Goal: Check status: Check status

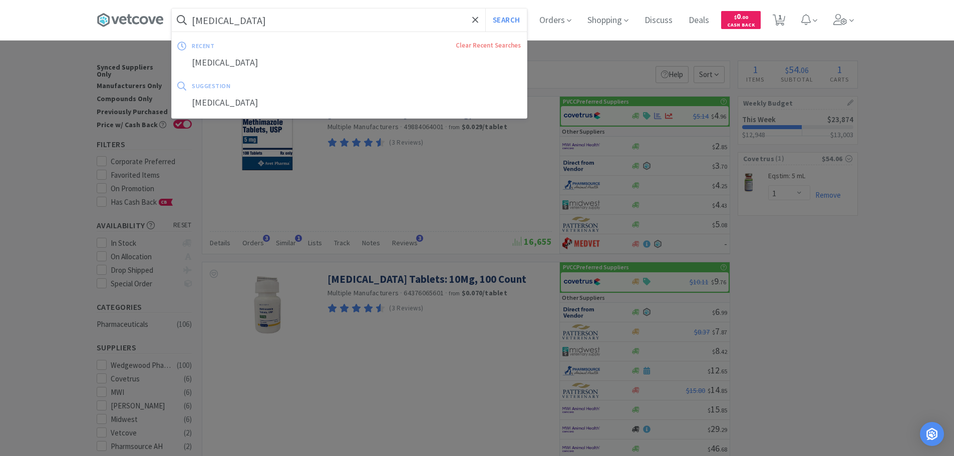
select select "1"
click at [356, 20] on input "[MEDICAL_DATA]" at bounding box center [349, 20] width 355 height 23
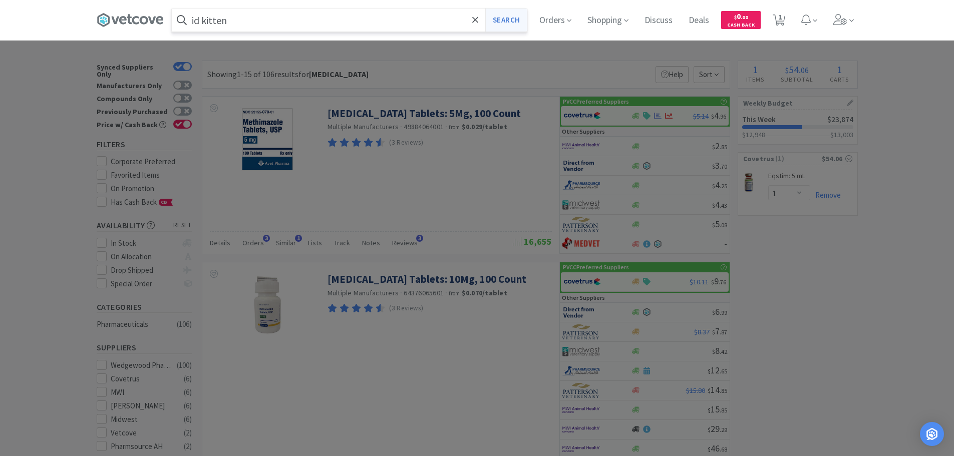
click at [518, 20] on button "Search" at bounding box center [506, 20] width 42 height 23
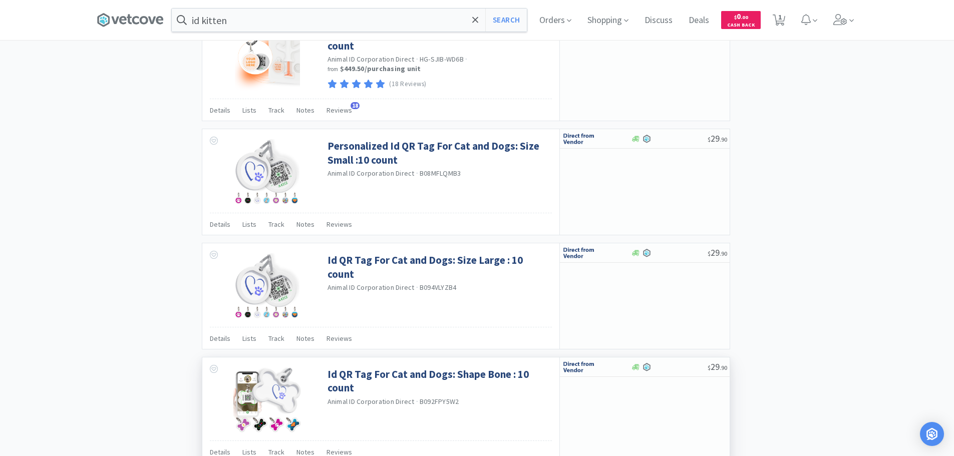
scroll to position [1448, 0]
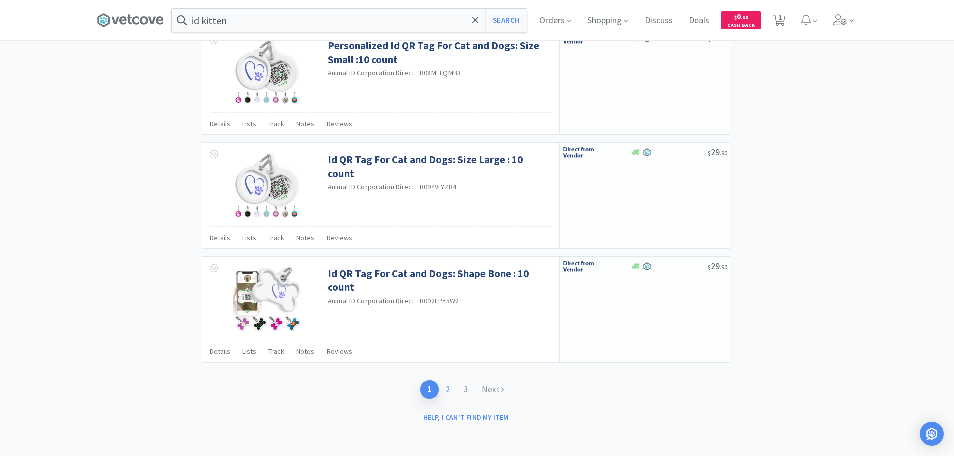
click at [452, 391] on link "2" at bounding box center [448, 390] width 18 height 19
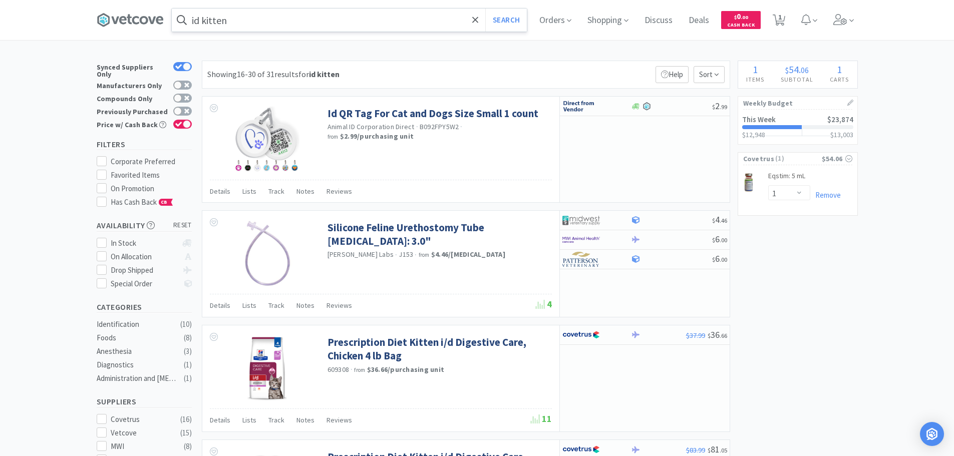
click at [374, 17] on input "id kitten" at bounding box center [349, 20] width 355 height 23
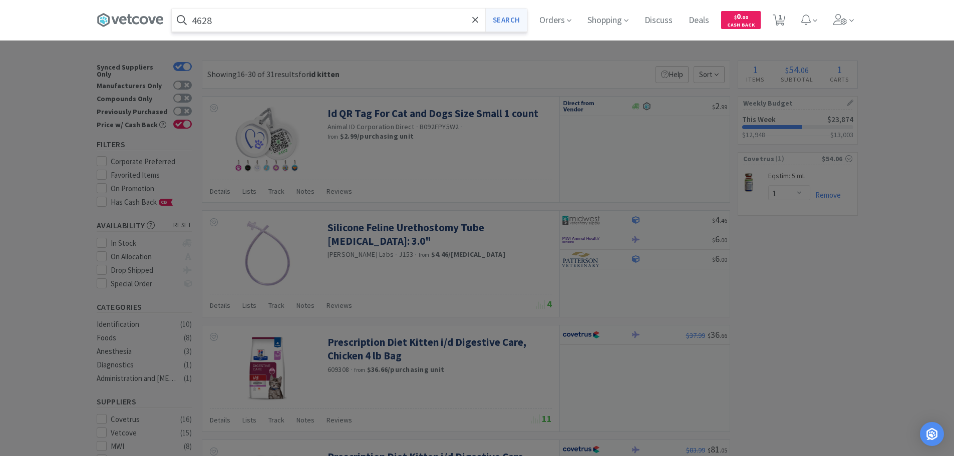
click at [504, 23] on button "Search" at bounding box center [506, 20] width 42 height 23
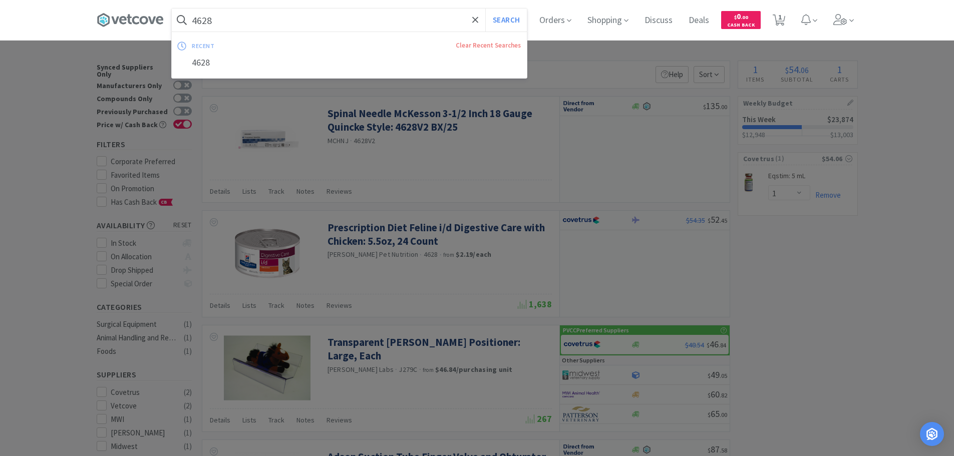
click at [289, 17] on input "4628" at bounding box center [349, 20] width 355 height 23
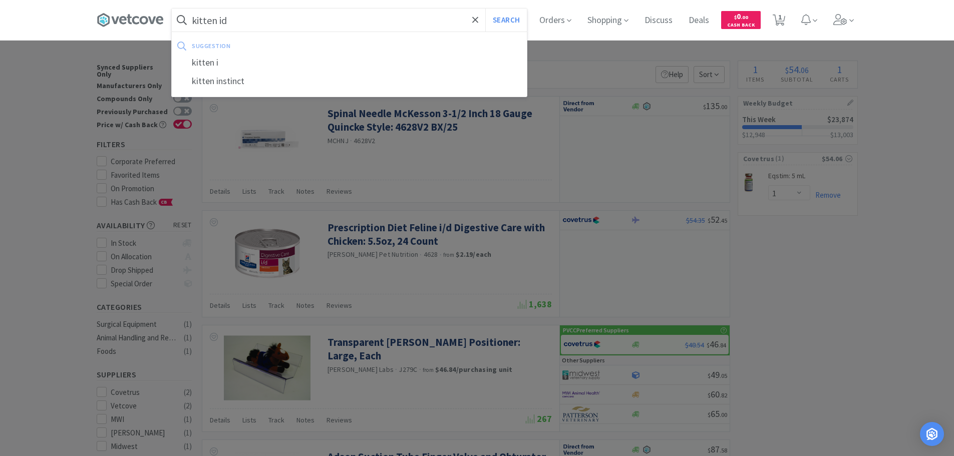
click at [485, 9] on button "Search" at bounding box center [506, 20] width 42 height 23
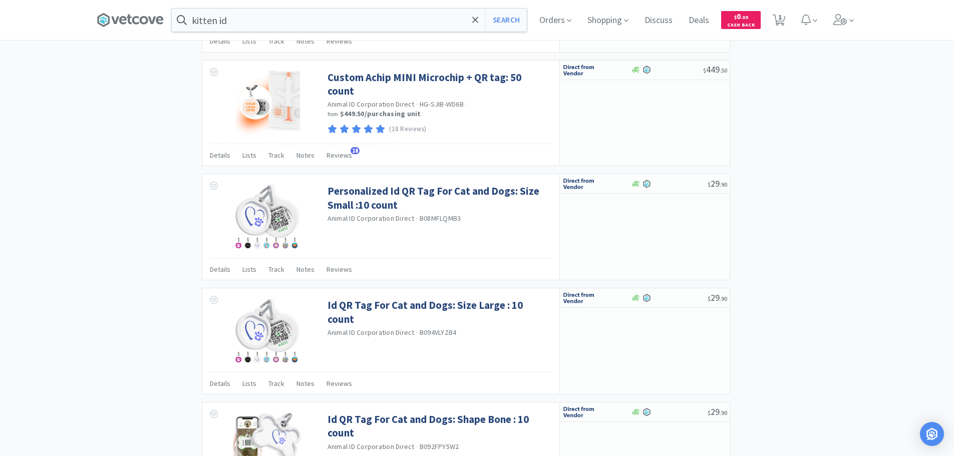
scroll to position [1448, 0]
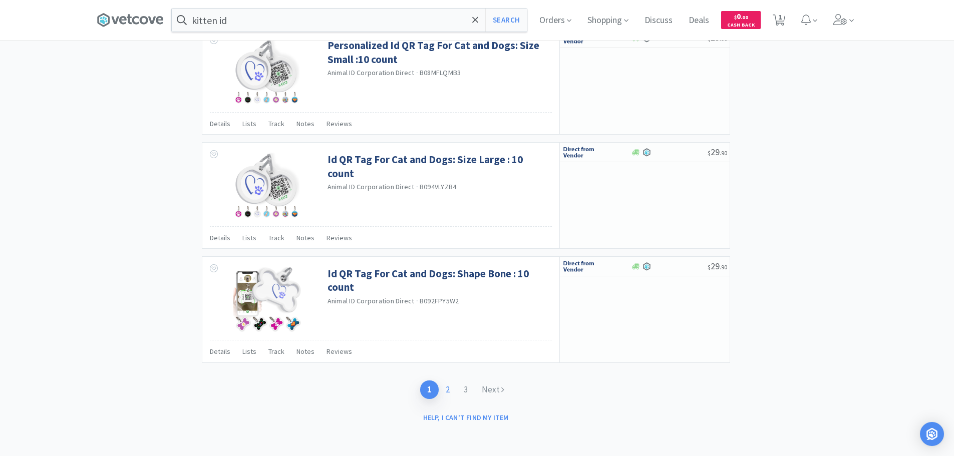
click at [454, 389] on link "2" at bounding box center [448, 390] width 18 height 19
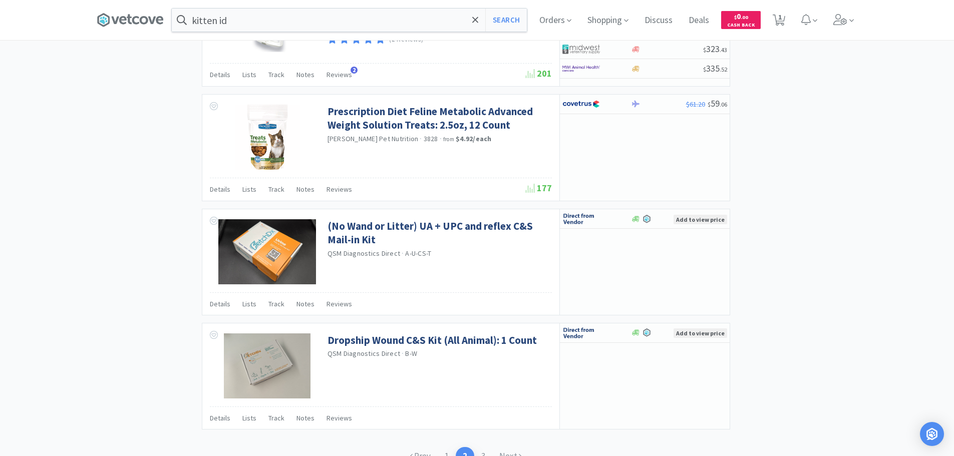
scroll to position [1462, 0]
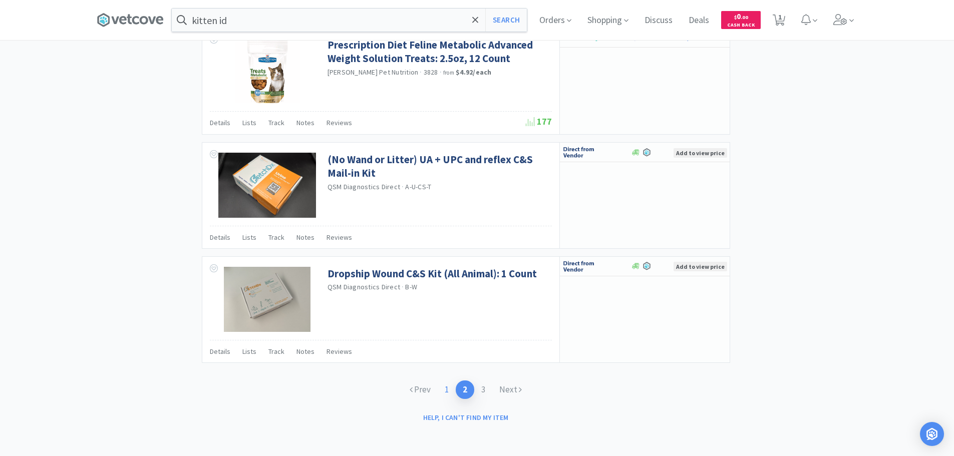
click at [448, 388] on link "1" at bounding box center [447, 390] width 18 height 19
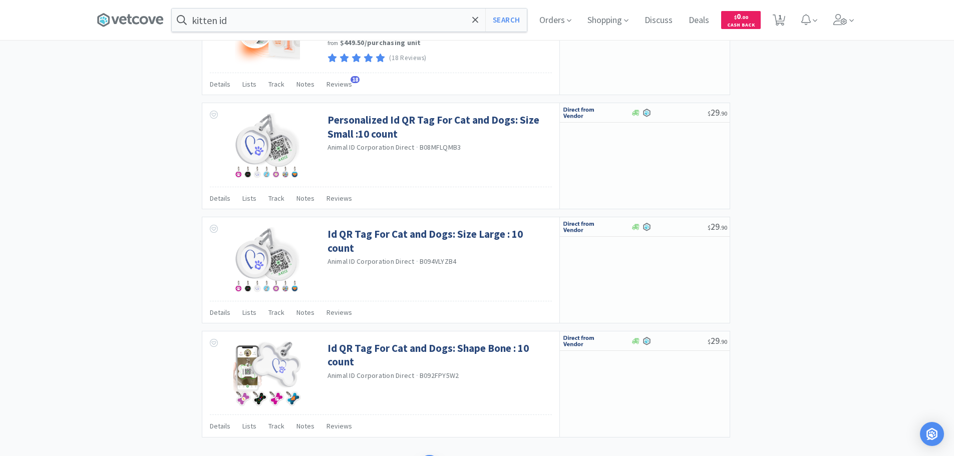
scroll to position [1448, 0]
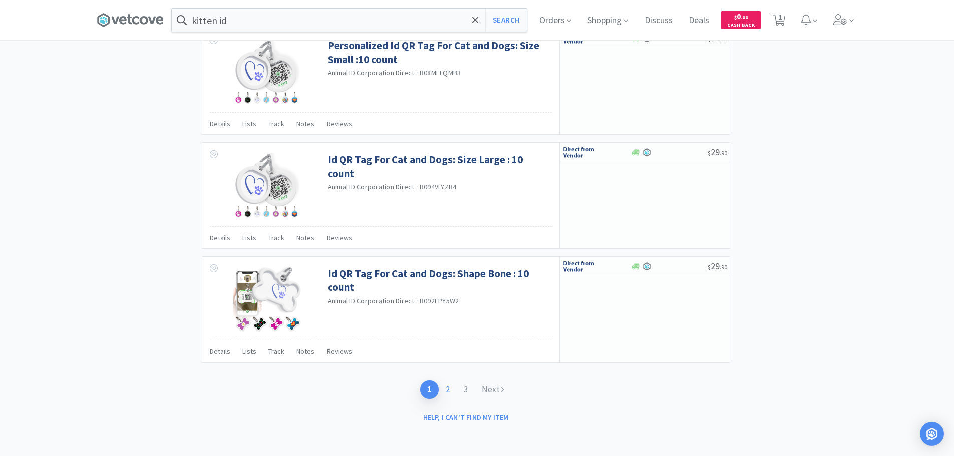
click at [449, 394] on link "2" at bounding box center [448, 390] width 18 height 19
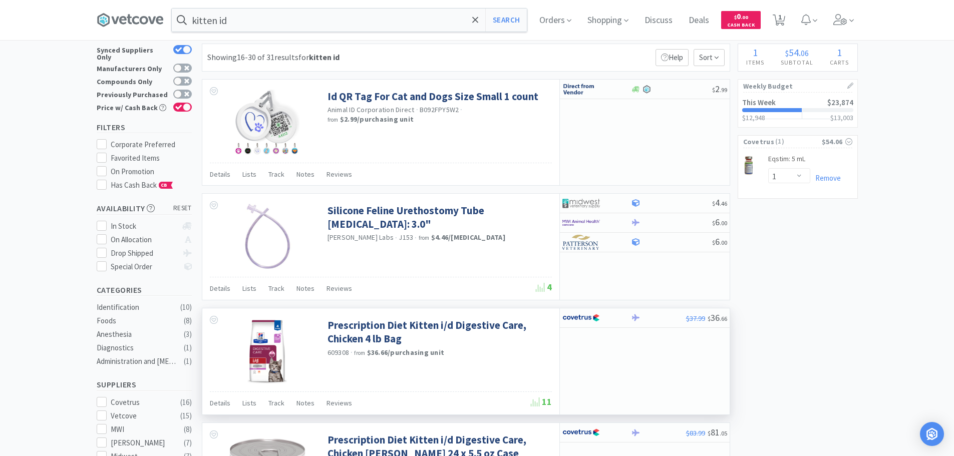
scroll to position [100, 0]
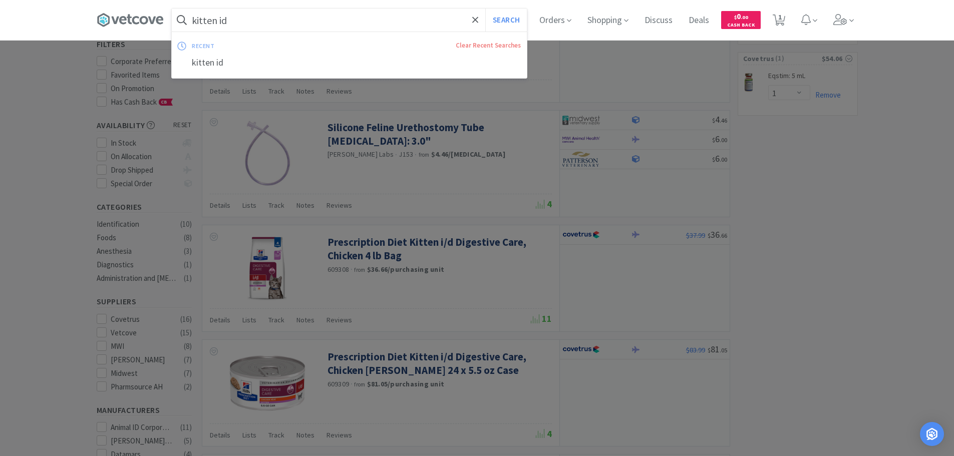
click at [310, 22] on input "kitten id" at bounding box center [349, 20] width 355 height 23
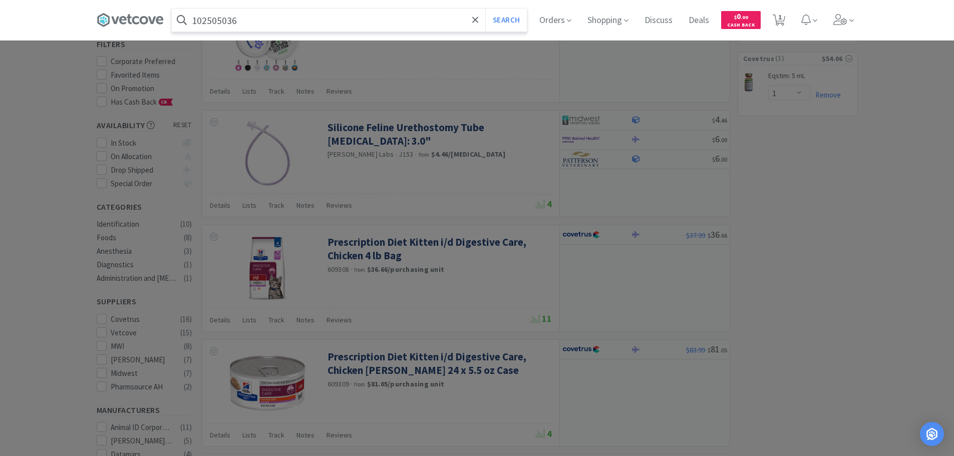
click at [485, 9] on button "Search" at bounding box center [506, 20] width 42 height 23
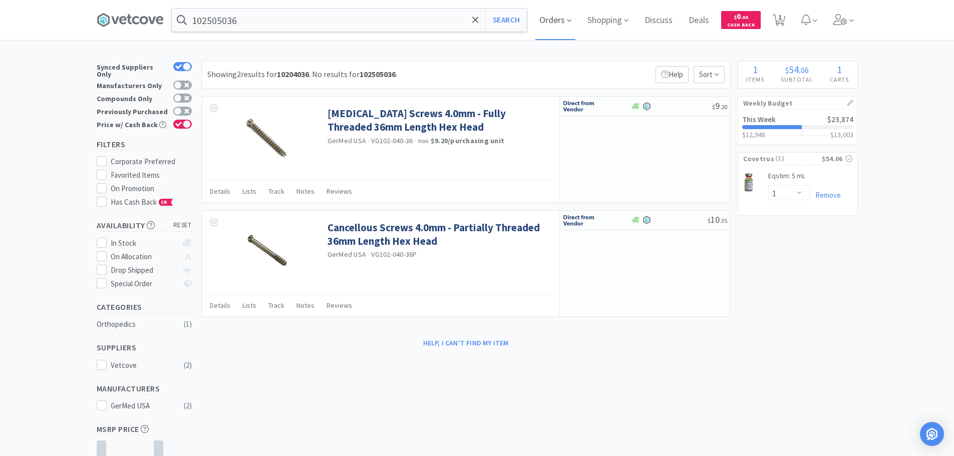
click at [556, 20] on span "Orders" at bounding box center [555, 20] width 40 height 40
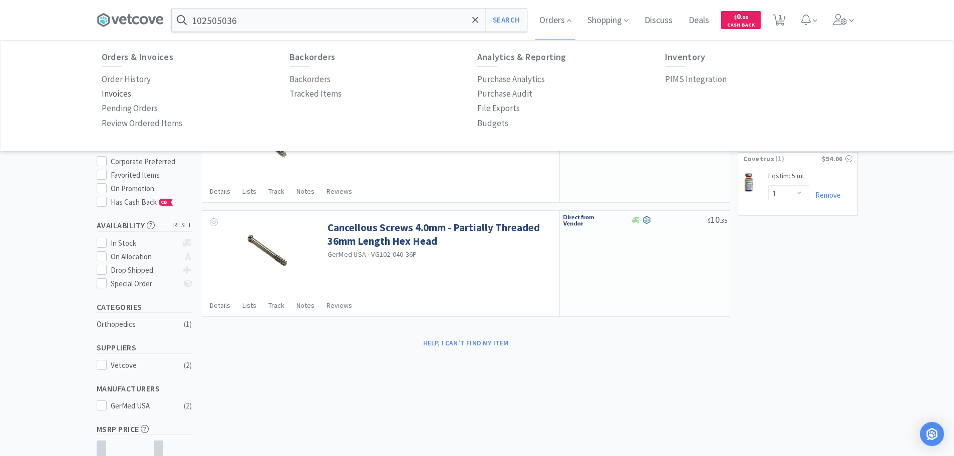
click at [124, 96] on p "Invoices" at bounding box center [117, 94] width 30 height 14
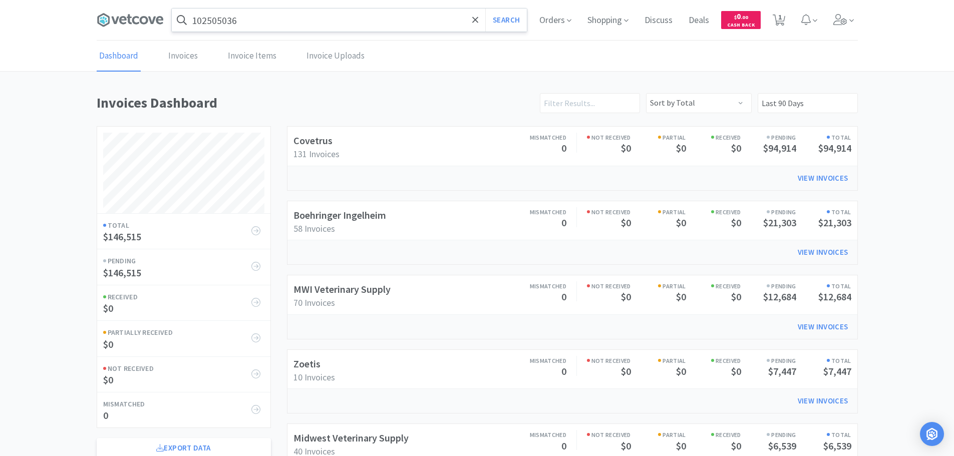
scroll to position [555, 761]
click at [342, 219] on link "Boehringer Ingelheim" at bounding box center [339, 215] width 93 height 13
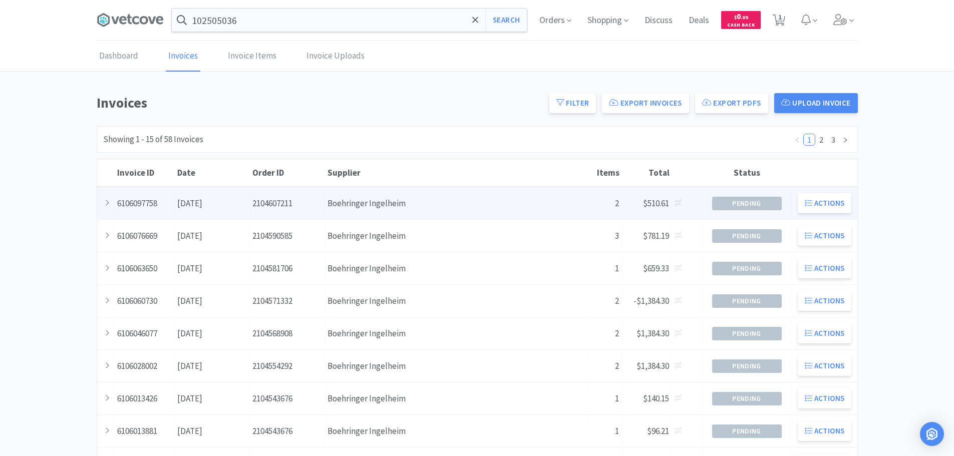
click at [352, 207] on div "Supplier Boehringer Ingelheim" at bounding box center [456, 204] width 262 height 26
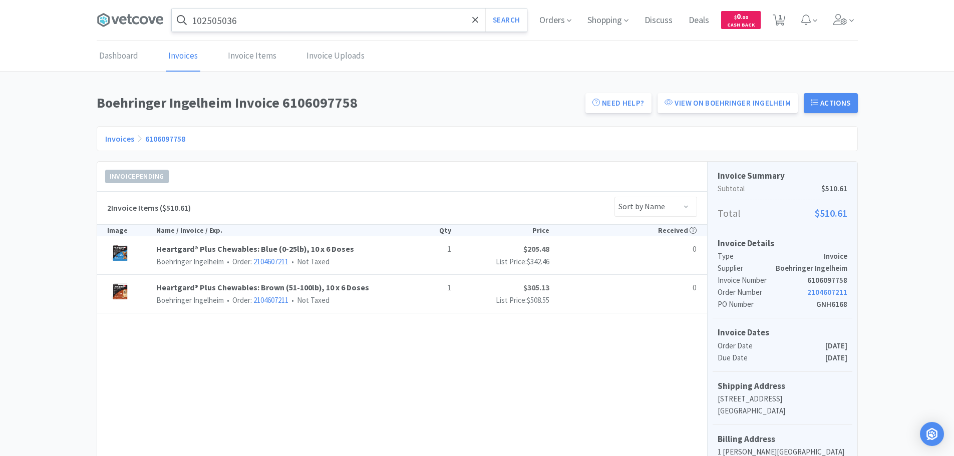
click at [377, 28] on input "102505036" at bounding box center [349, 20] width 355 height 23
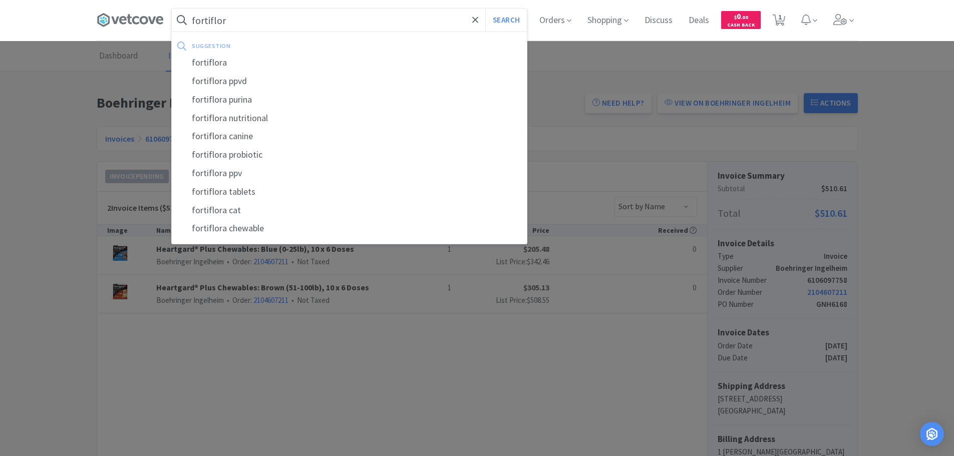
click at [354, 60] on div "fortiflora" at bounding box center [349, 63] width 355 height 19
type input "fortiflora"
select select "1"
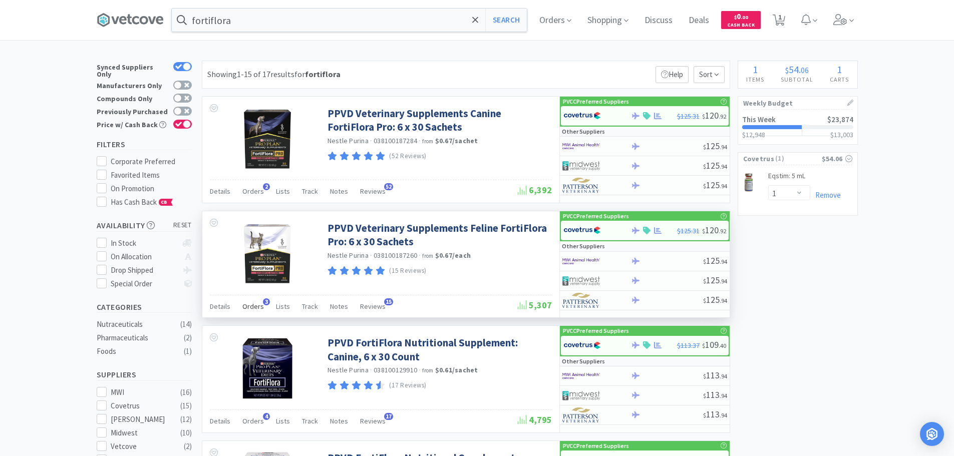
click at [257, 308] on span "Orders" at bounding box center [253, 306] width 22 height 9
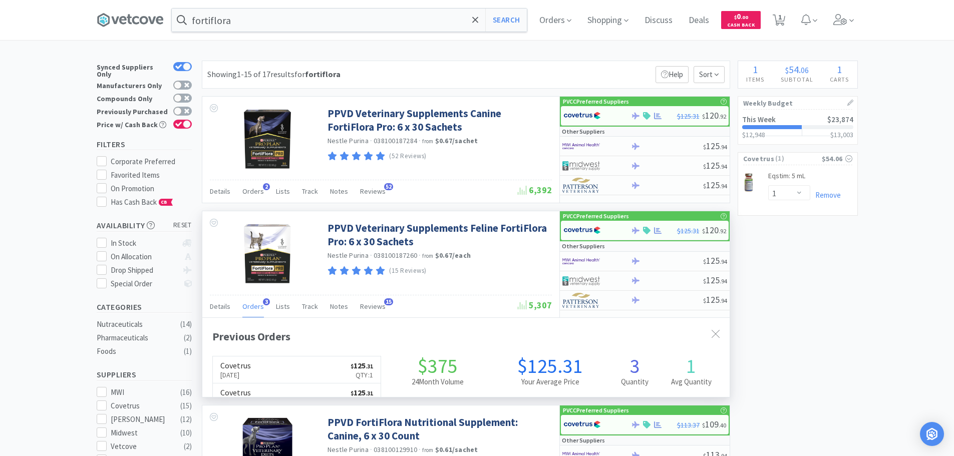
scroll to position [259, 527]
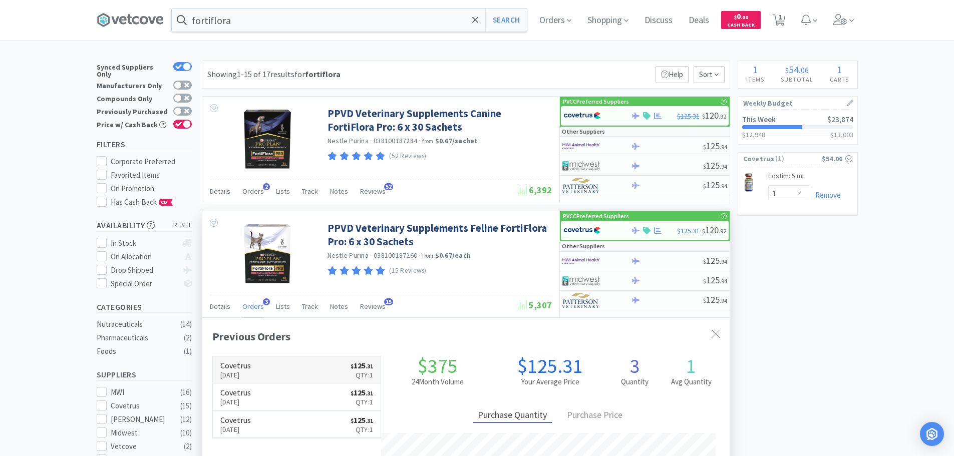
click at [292, 373] on link "Covetrus [DATE] $ 125 . 31 Qty: 1" at bounding box center [297, 371] width 168 height 28
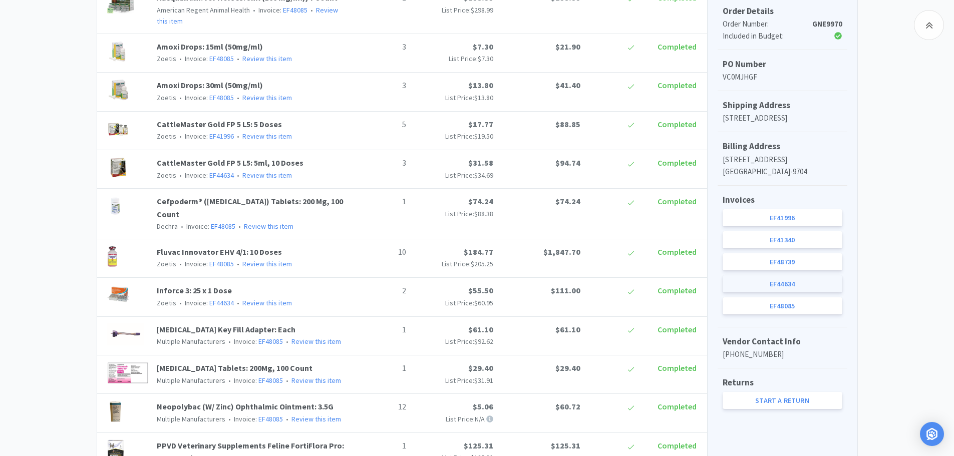
scroll to position [300, 0]
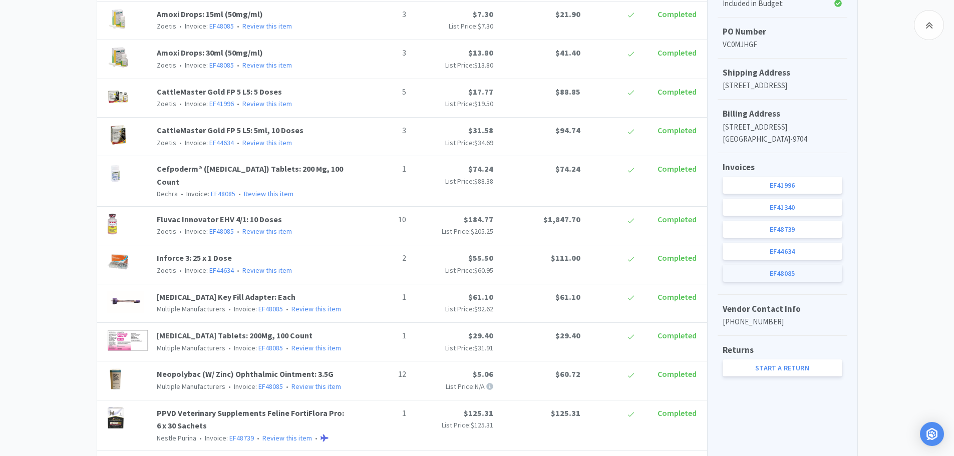
click at [807, 282] on link "EF48085" at bounding box center [783, 273] width 120 height 17
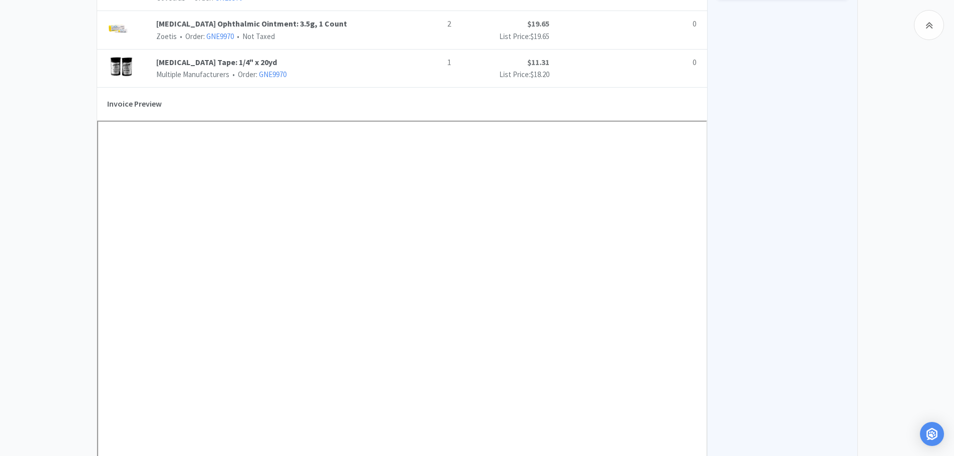
scroll to position [701, 0]
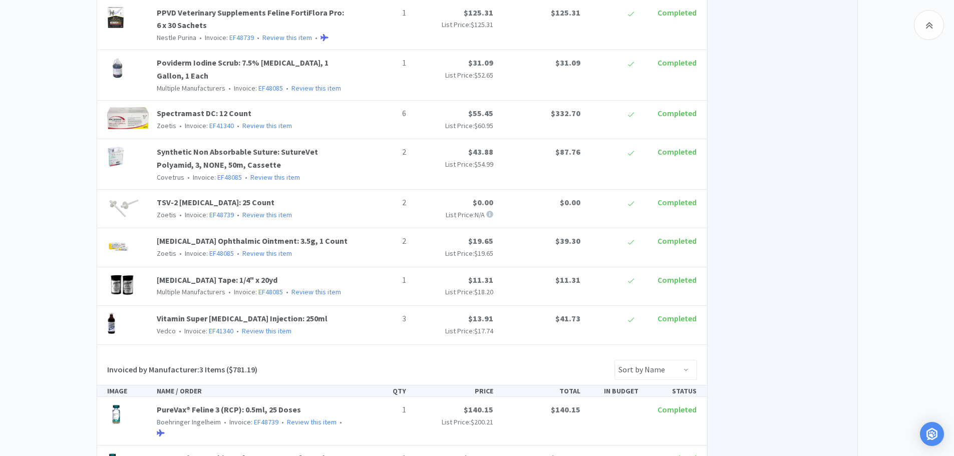
scroll to position [300, 0]
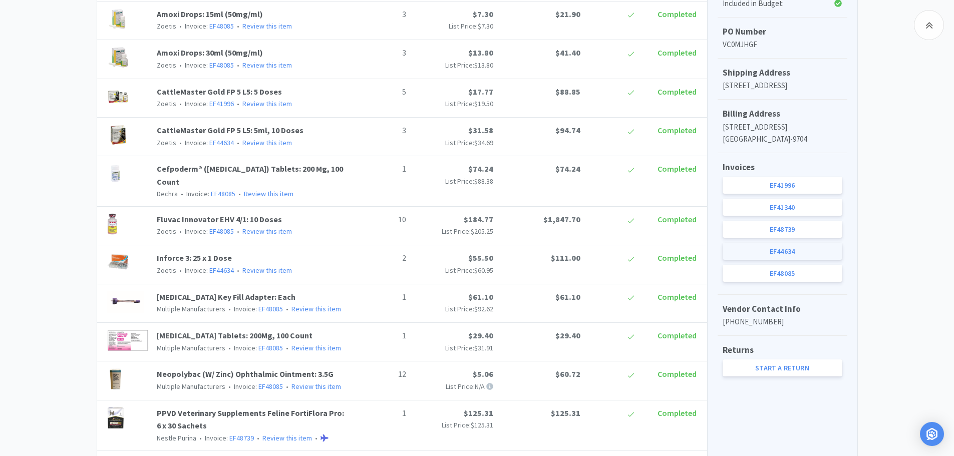
click at [742, 260] on link "EF44634" at bounding box center [783, 251] width 120 height 17
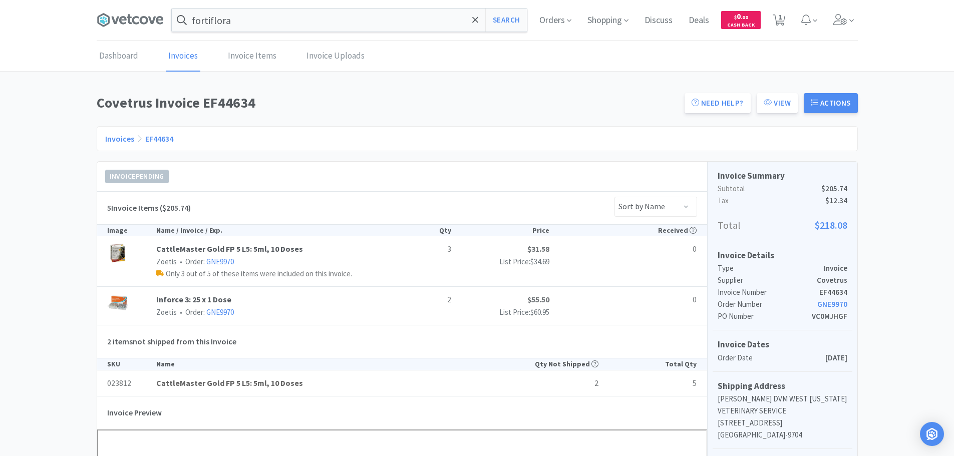
scroll to position [300, 0]
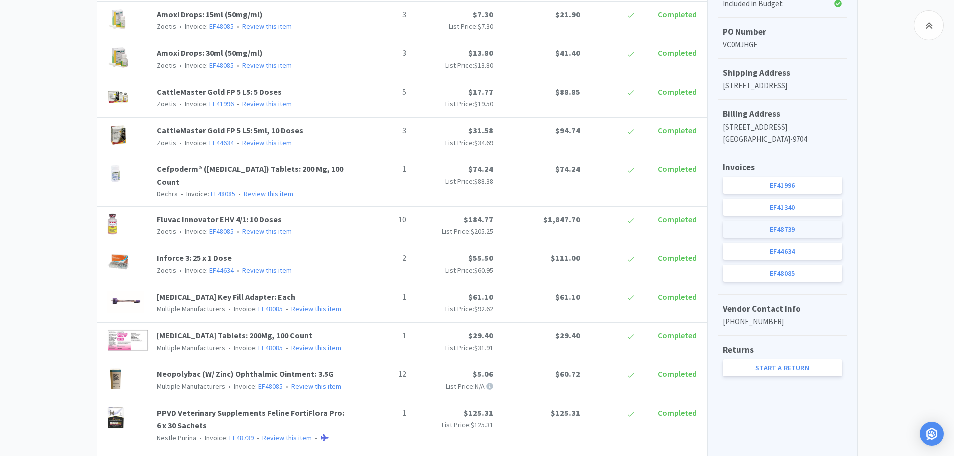
click at [803, 238] on link "EF48739" at bounding box center [783, 229] width 120 height 17
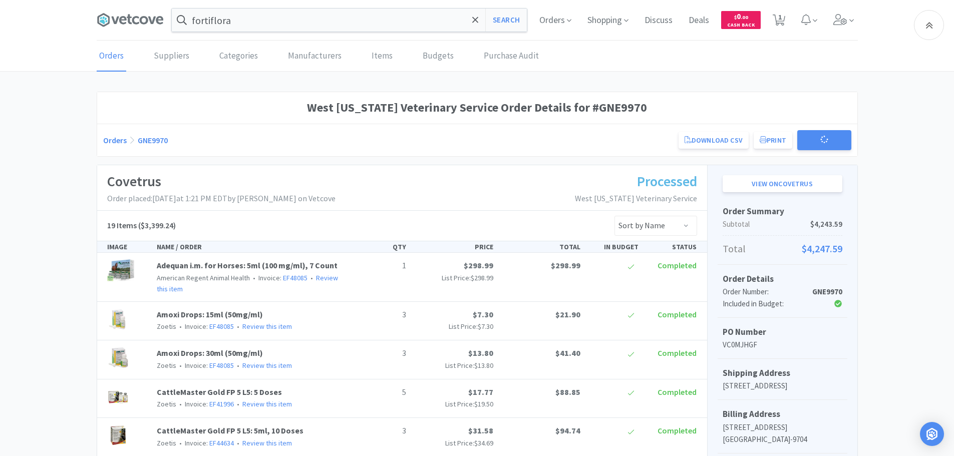
scroll to position [300, 0]
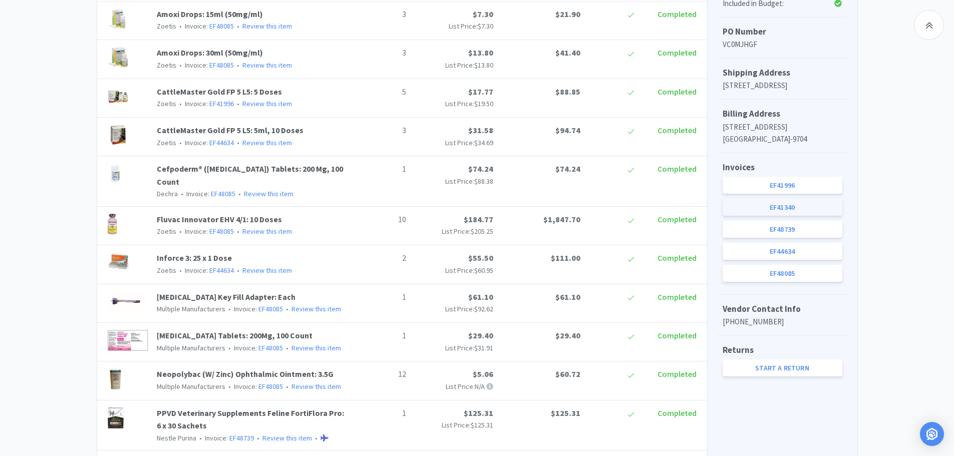
click at [780, 216] on link "EF41340" at bounding box center [783, 207] width 120 height 17
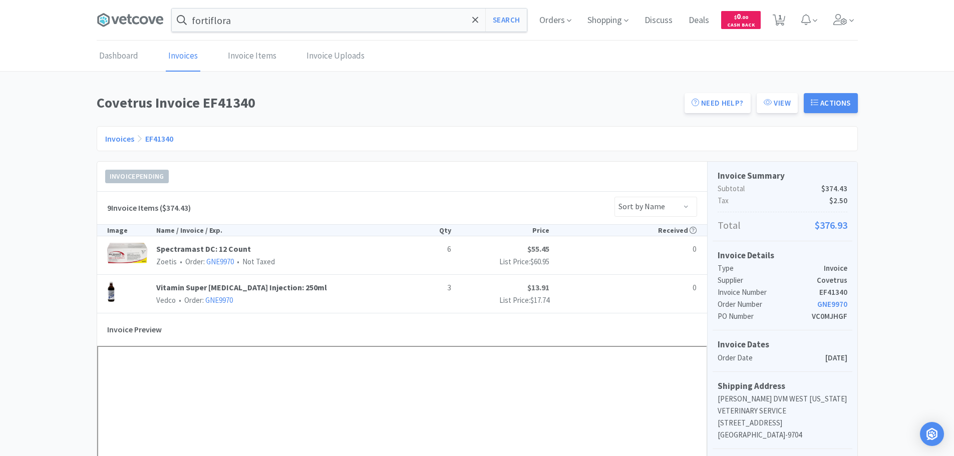
scroll to position [300, 0]
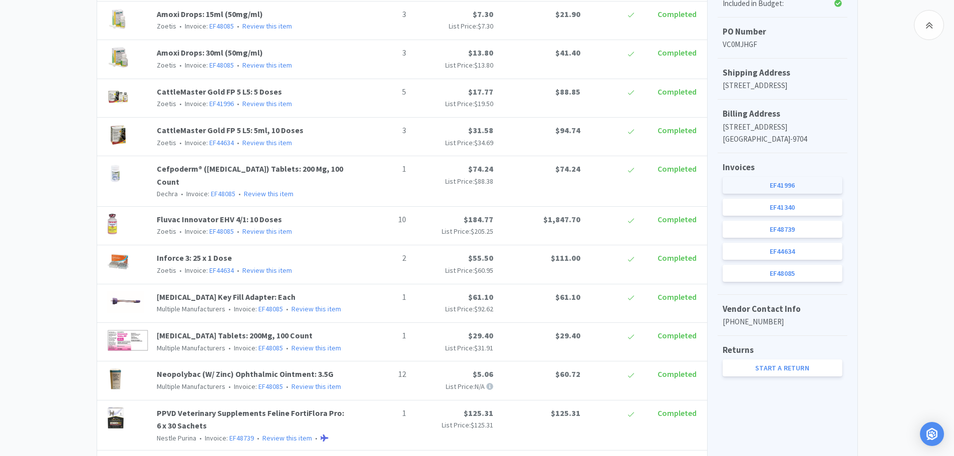
click at [747, 194] on link "EF41996" at bounding box center [783, 185] width 120 height 17
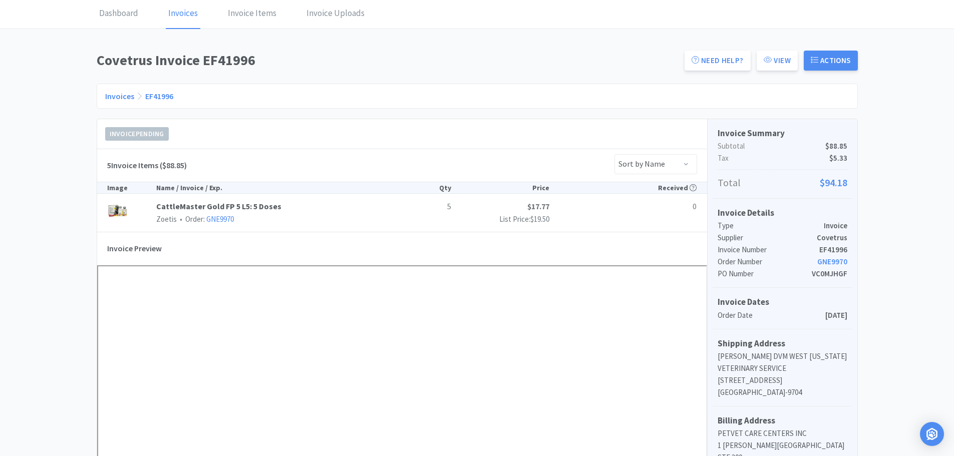
scroll to position [100, 0]
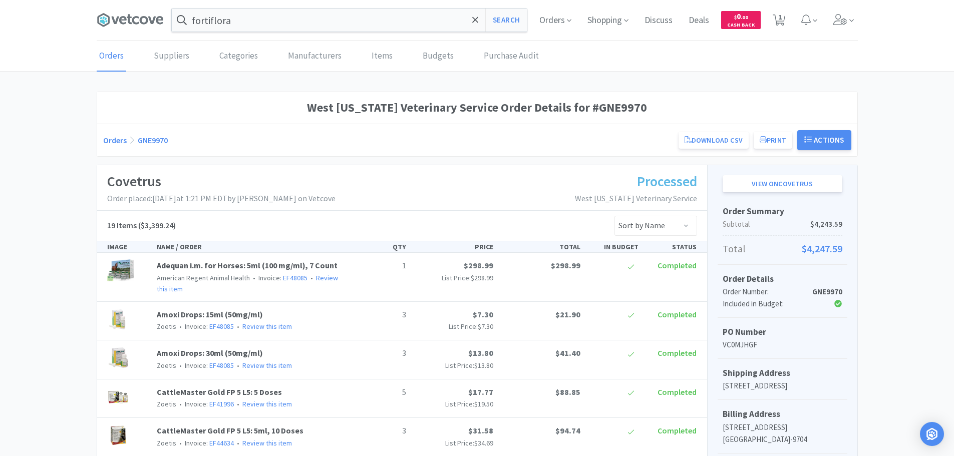
select select "1"
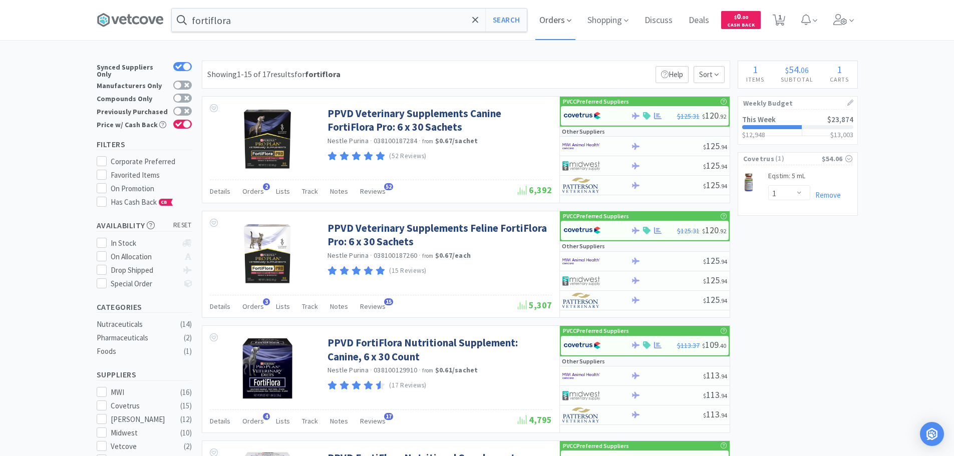
click at [547, 21] on span "Orders" at bounding box center [555, 20] width 40 height 40
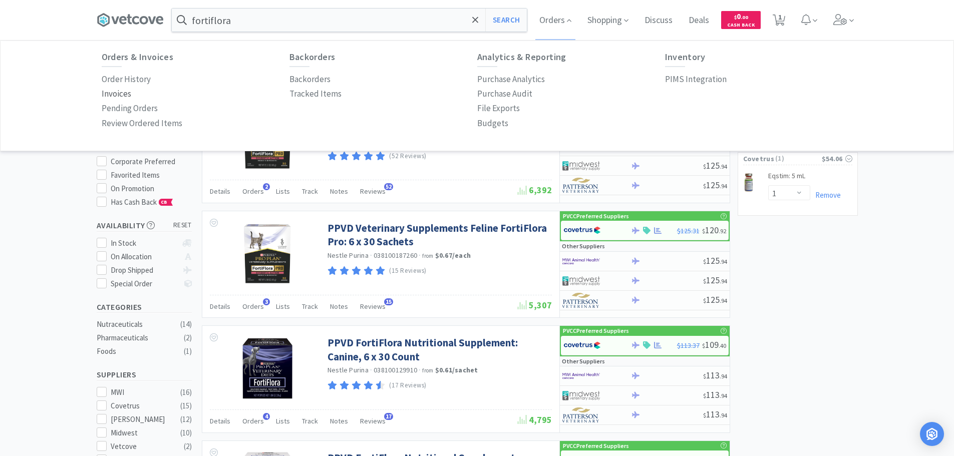
click at [113, 95] on p "Invoices" at bounding box center [117, 94] width 30 height 14
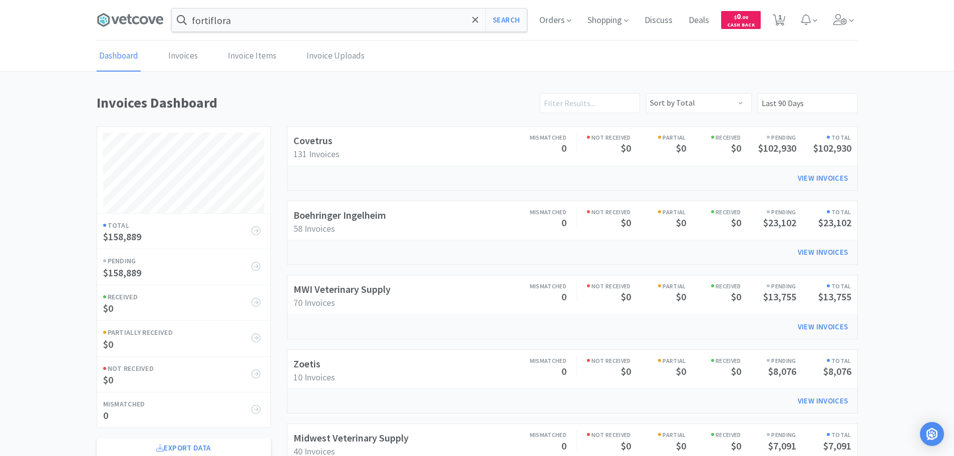
scroll to position [241, 0]
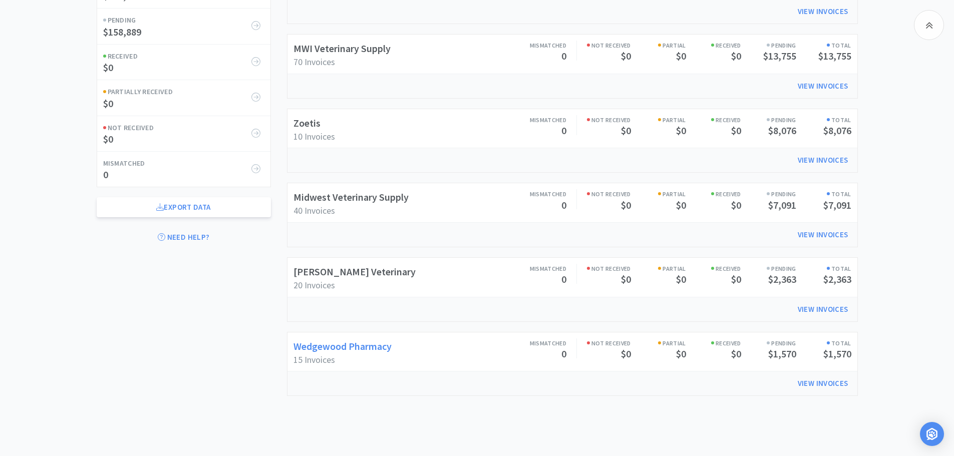
click at [361, 350] on link "Wedgewood Pharmacy" at bounding box center [342, 346] width 98 height 13
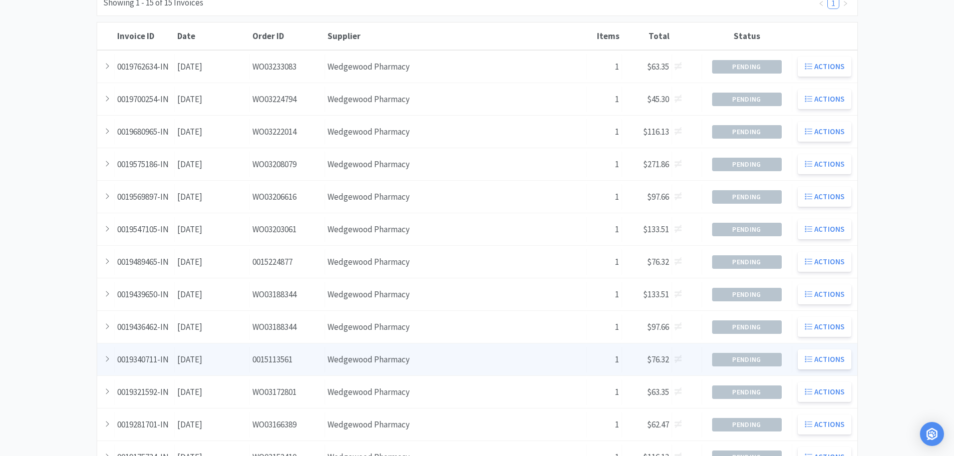
scroll to position [89, 0]
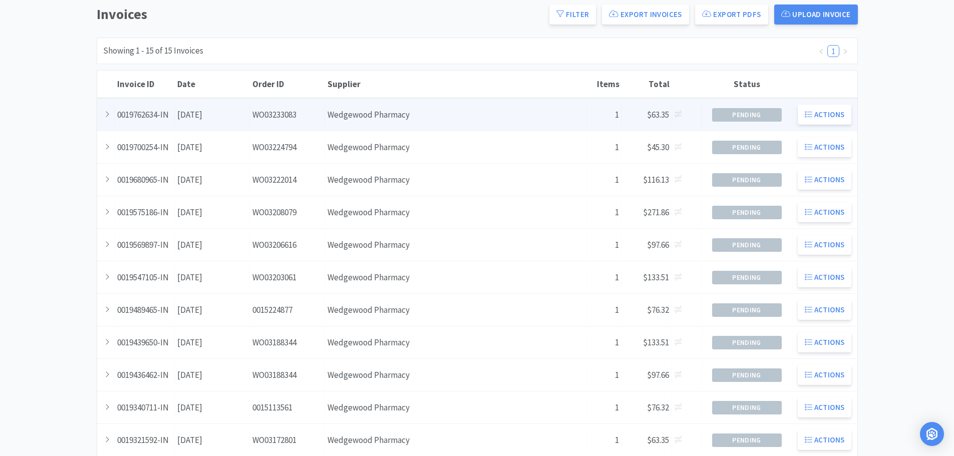
click at [332, 112] on div "Supplier Wedgewood Pharmacy" at bounding box center [456, 115] width 262 height 26
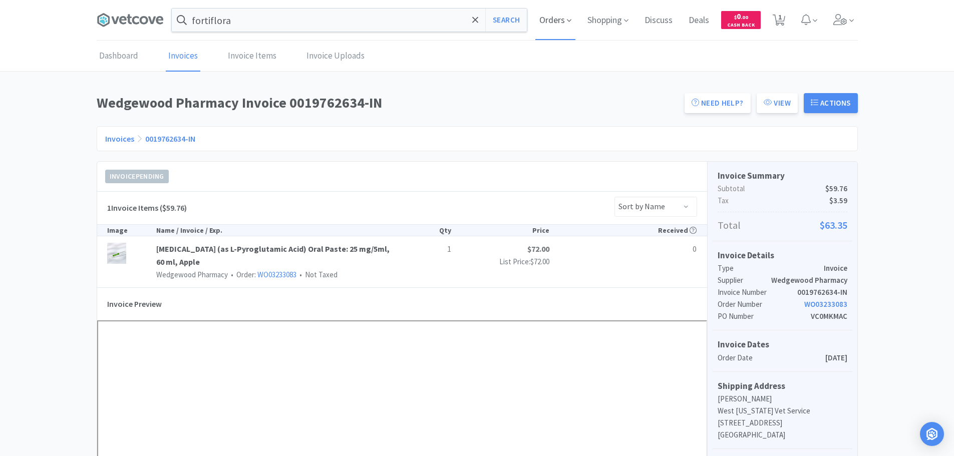
click at [555, 11] on span "Orders" at bounding box center [555, 20] width 40 height 40
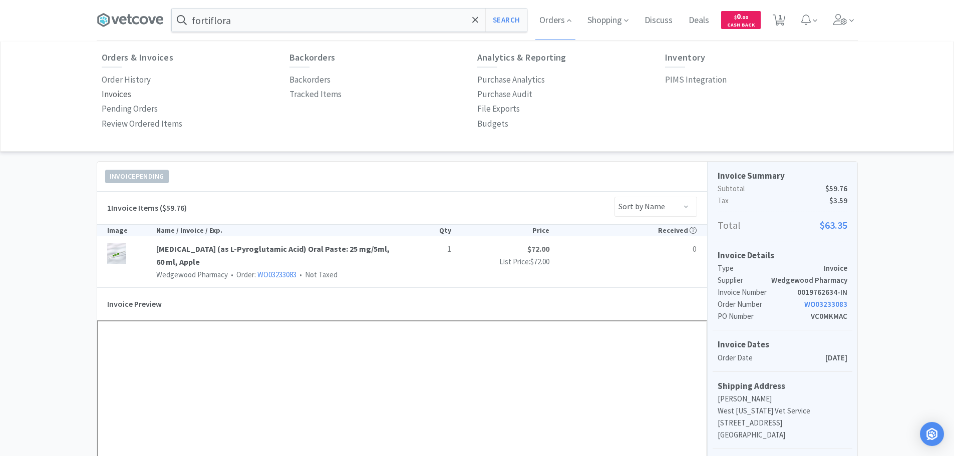
click at [114, 92] on p "Invoices" at bounding box center [117, 95] width 30 height 14
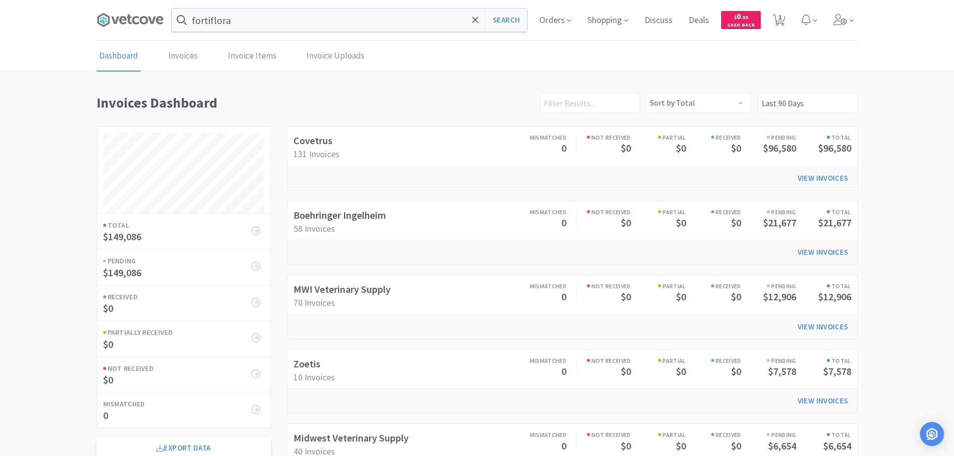
scroll to position [555, 761]
click at [322, 142] on link "Covetrus" at bounding box center [312, 140] width 39 height 13
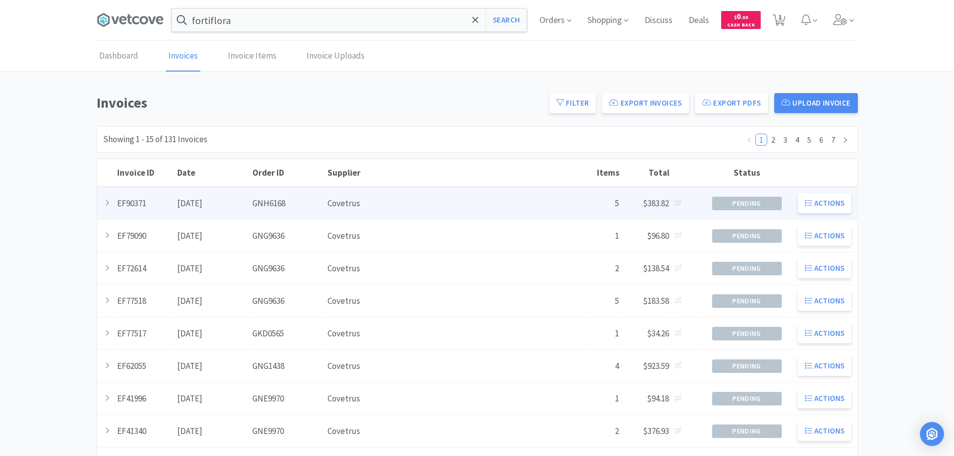
click at [272, 199] on div "Order ID GNH6168" at bounding box center [287, 204] width 75 height 26
click at [212, 206] on div "Date [DATE]" at bounding box center [212, 204] width 75 height 26
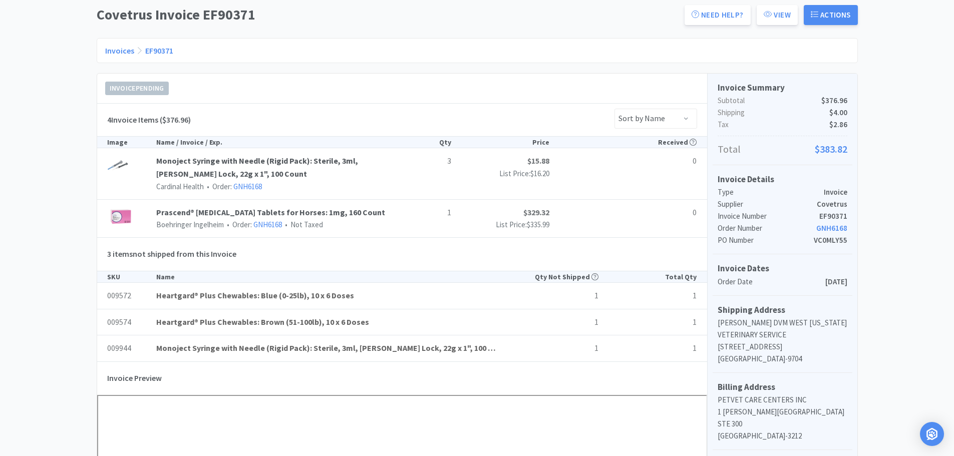
scroll to position [150, 0]
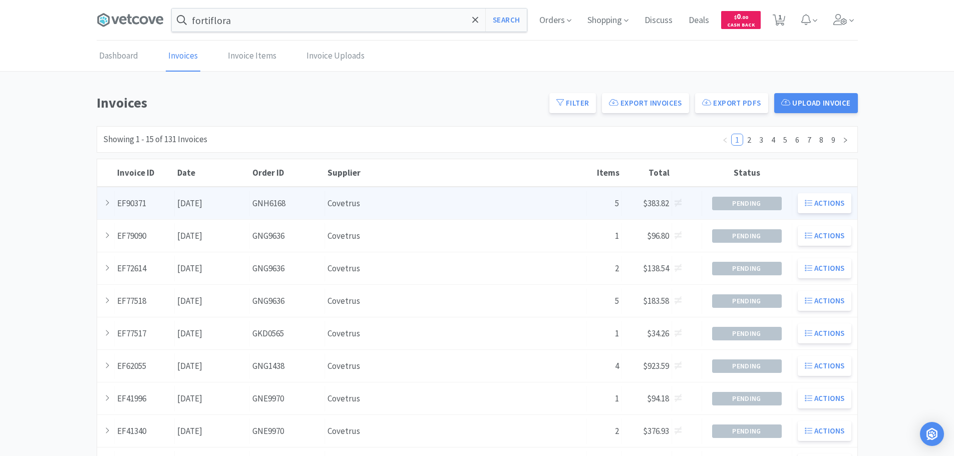
click at [269, 200] on div "Order ID GNH6168" at bounding box center [287, 204] width 75 height 26
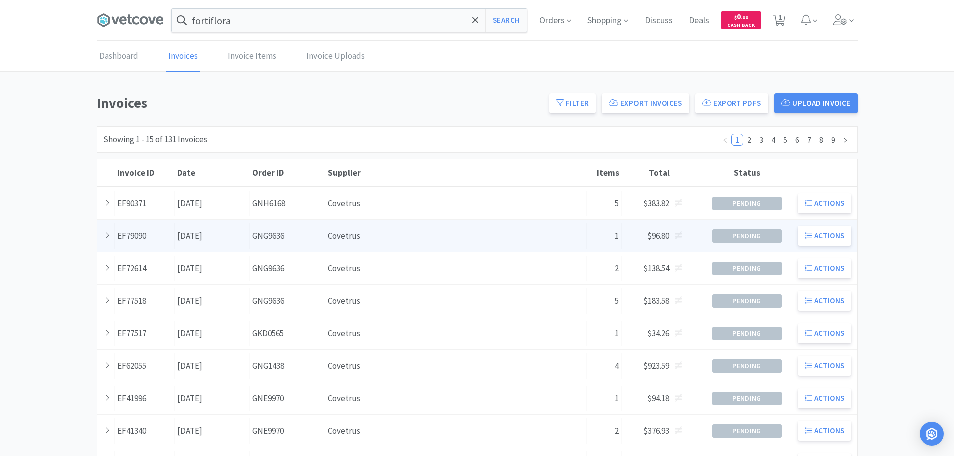
click at [277, 233] on div "Order ID GNG9636" at bounding box center [287, 236] width 75 height 26
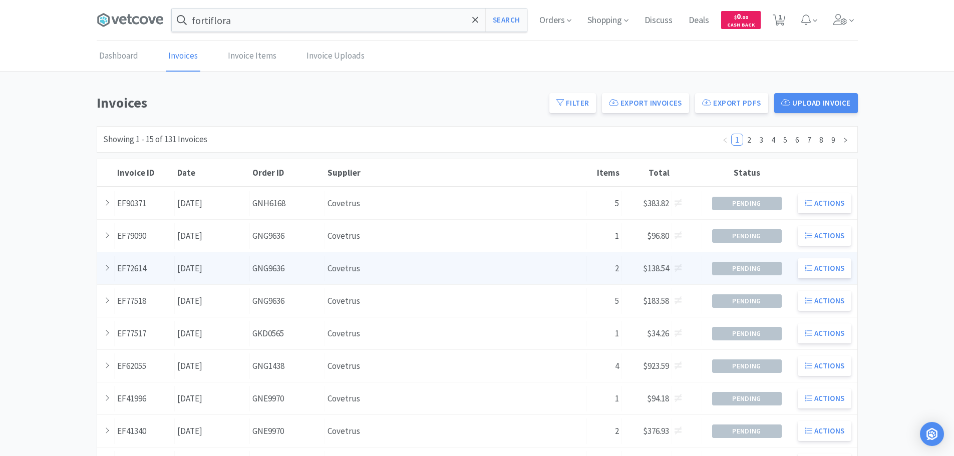
click at [216, 262] on div "Date [DATE]" at bounding box center [212, 269] width 75 height 26
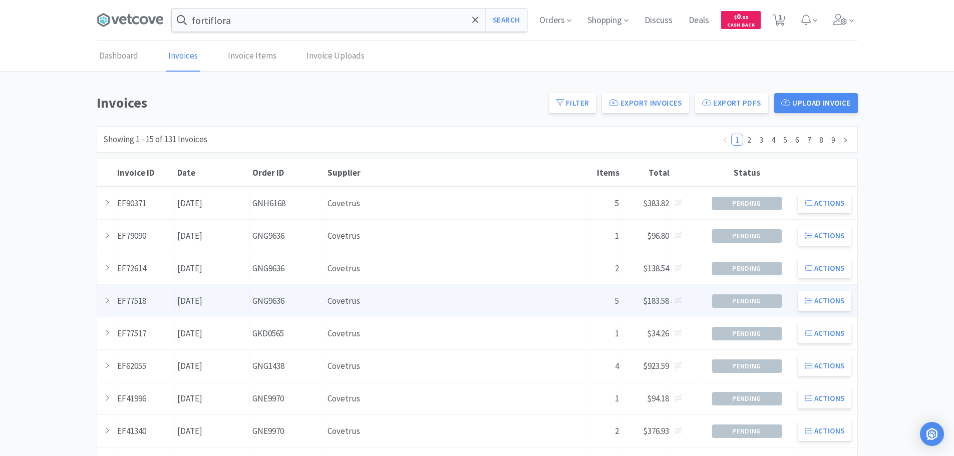
click at [266, 296] on div "Order ID GNG9636" at bounding box center [287, 301] width 75 height 26
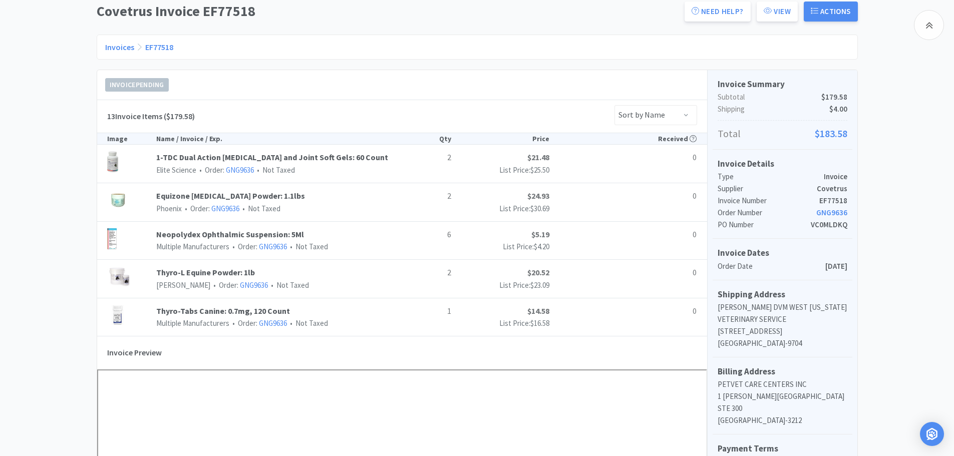
scroll to position [150, 0]
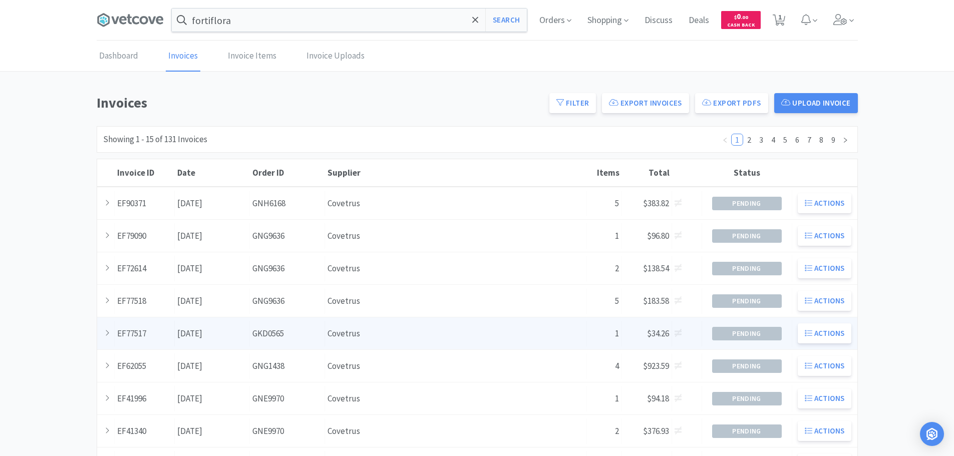
click at [325, 334] on div "Supplier Covetrus" at bounding box center [456, 334] width 262 height 26
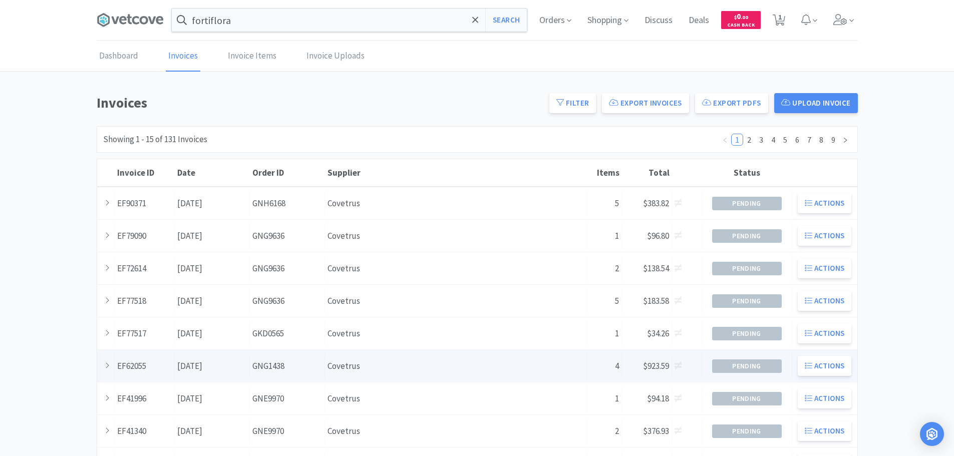
click at [244, 370] on div "Date [DATE]" at bounding box center [212, 367] width 75 height 26
